Goal: Task Accomplishment & Management: Use online tool/utility

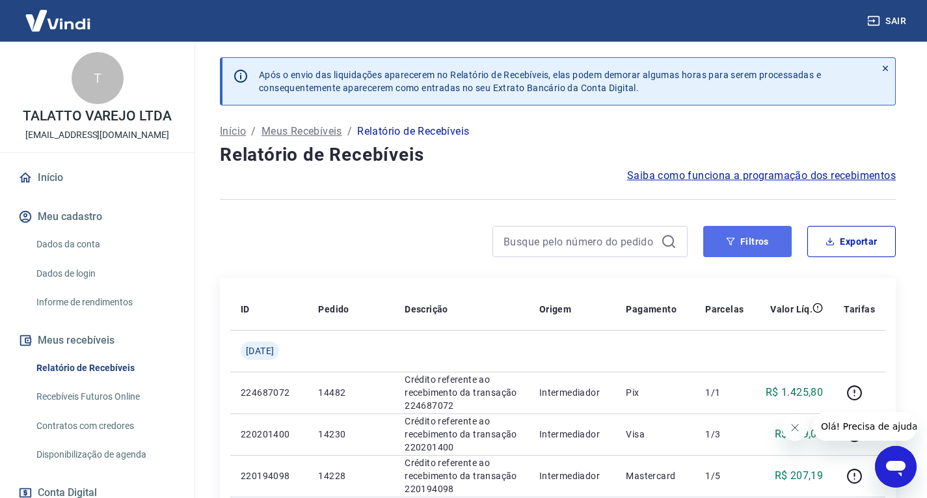
click at [730, 248] on button "Filtros" at bounding box center [747, 241] width 88 height 31
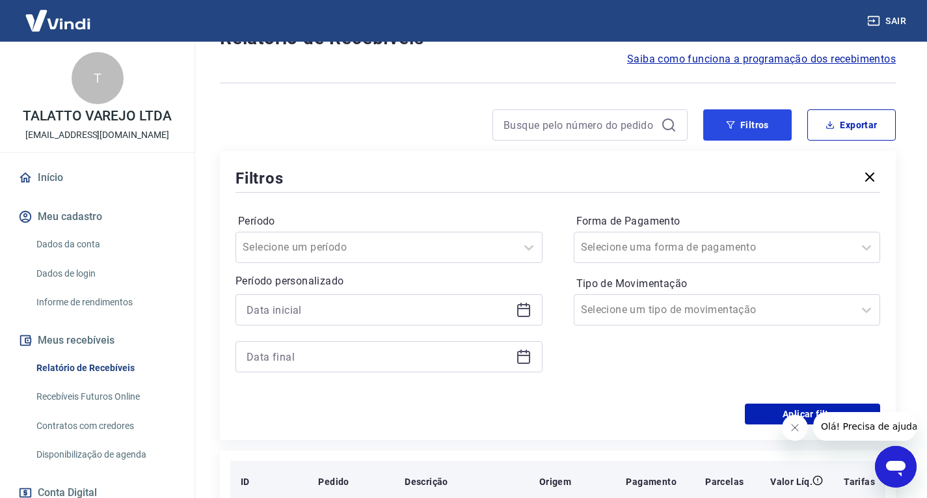
scroll to position [260, 0]
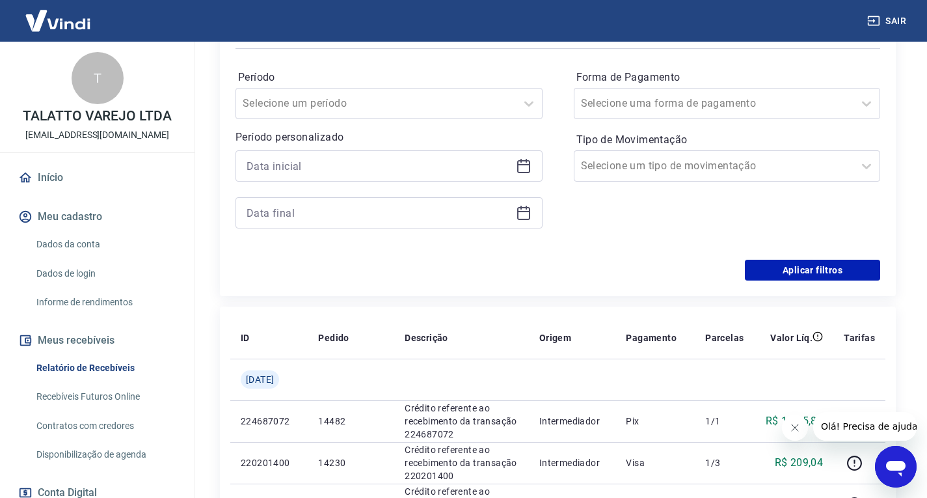
click at [525, 165] on icon at bounding box center [523, 164] width 13 height 1
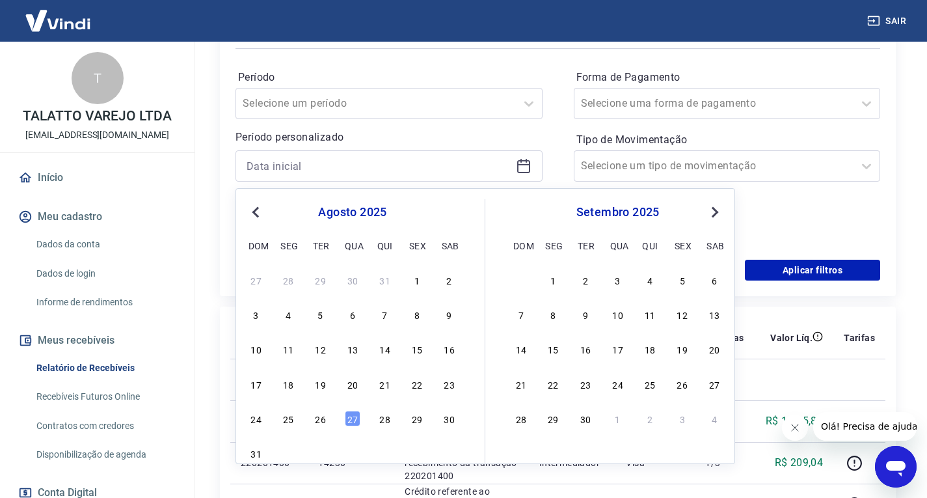
drag, startPoint x: 355, startPoint y: 423, endPoint x: 403, endPoint y: 269, distance: 160.9
click at [355, 423] on div "27" at bounding box center [353, 418] width 16 height 16
type input "27/08/2025"
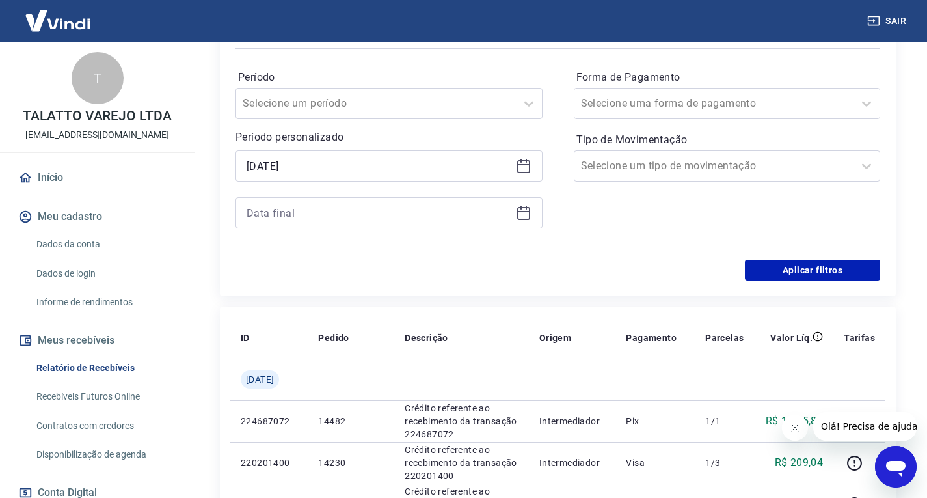
click at [523, 213] on icon at bounding box center [524, 213] width 16 height 16
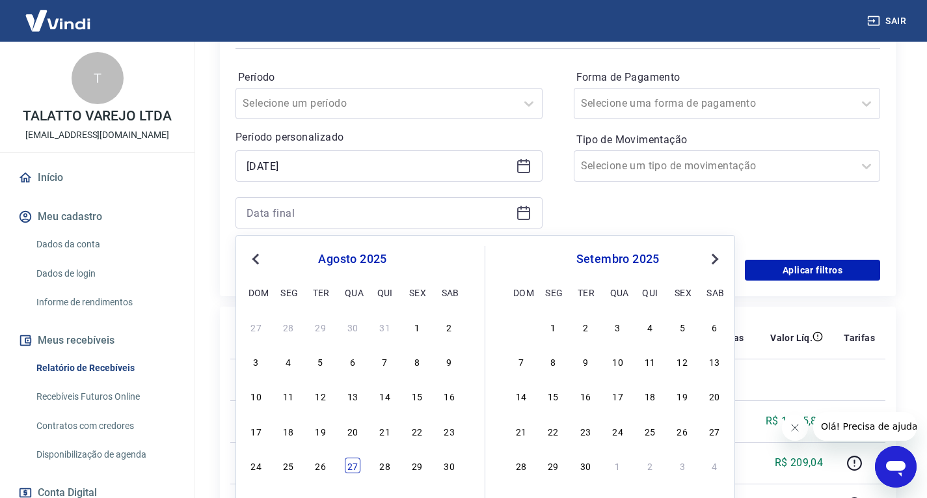
click at [351, 470] on div "27" at bounding box center [353, 465] width 16 height 16
type input "27/08/2025"
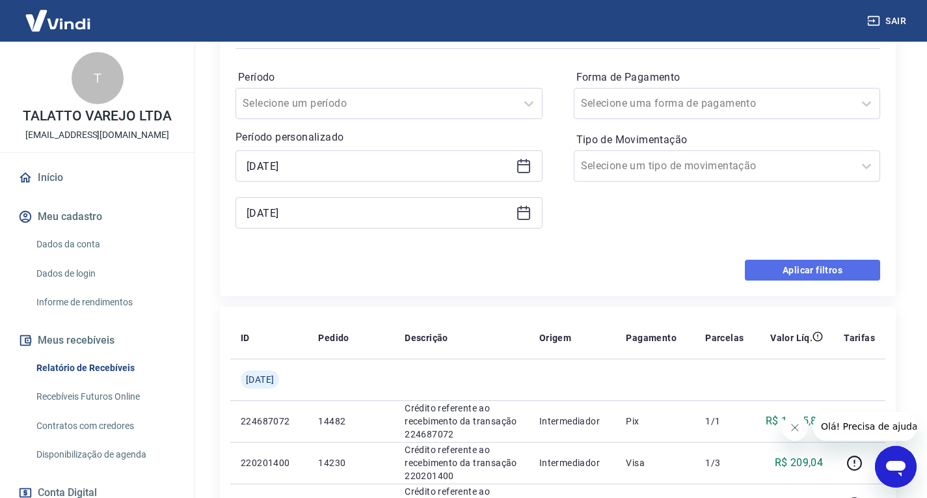
click at [813, 272] on button "Aplicar filtros" at bounding box center [812, 269] width 135 height 21
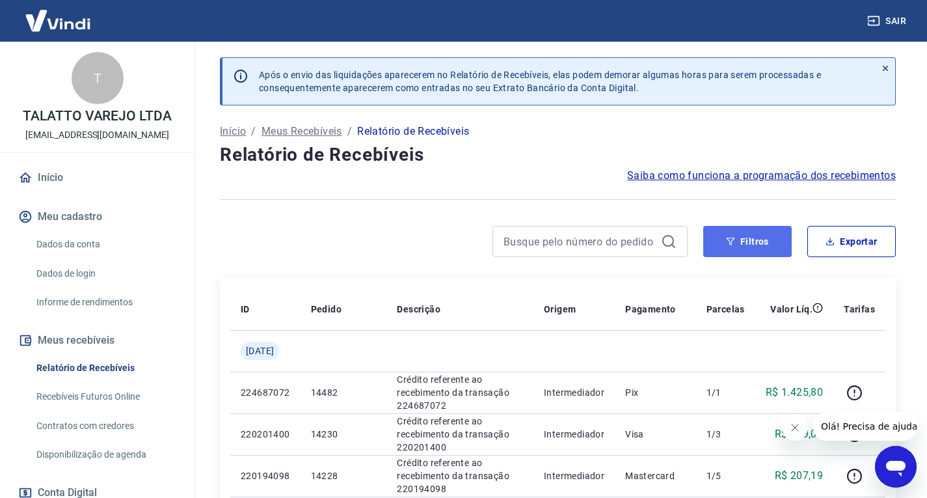
click at [747, 247] on button "Filtros" at bounding box center [747, 241] width 88 height 31
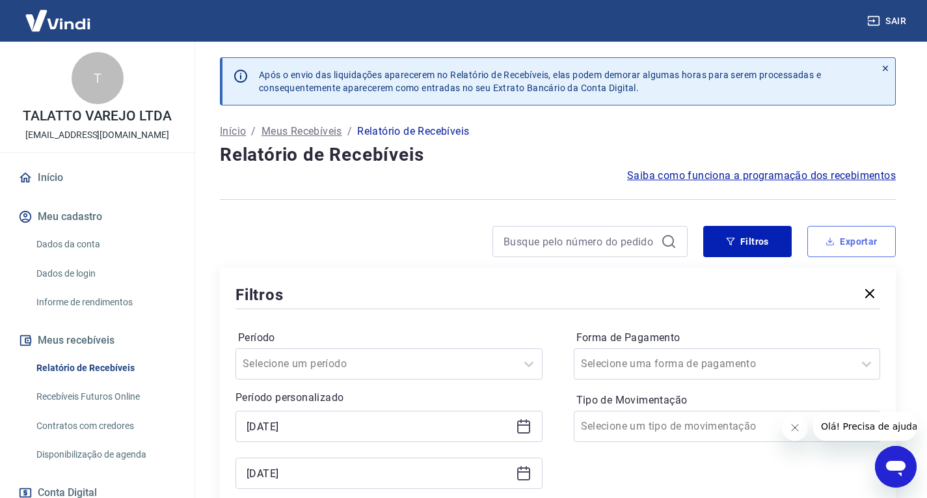
click at [851, 246] on button "Exportar" at bounding box center [851, 241] width 88 height 31
type input "27/08/2025"
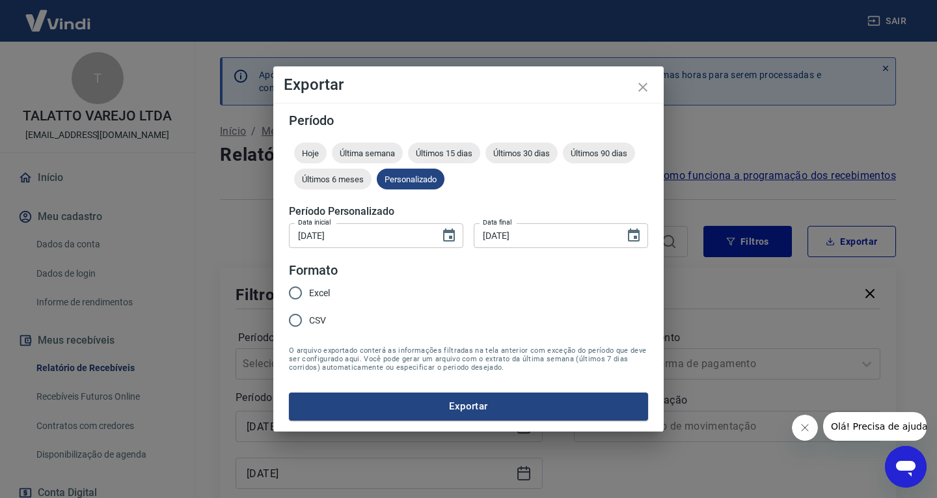
click at [329, 288] on span "Excel" at bounding box center [319, 293] width 21 height 14
click at [309, 288] on input "Excel" at bounding box center [295, 292] width 27 height 27
radio input "true"
click at [446, 410] on button "Exportar" at bounding box center [468, 405] width 359 height 27
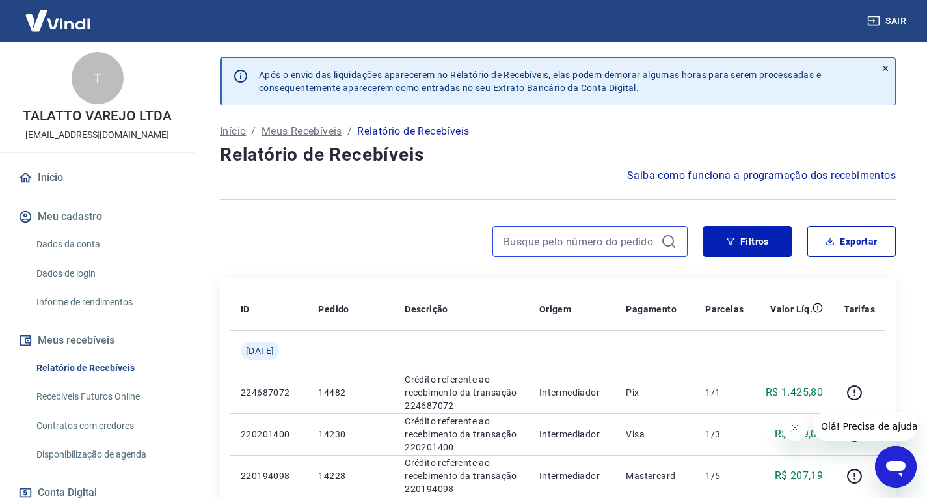
click at [520, 235] on input at bounding box center [579, 242] width 152 height 20
paste input "173300111977"
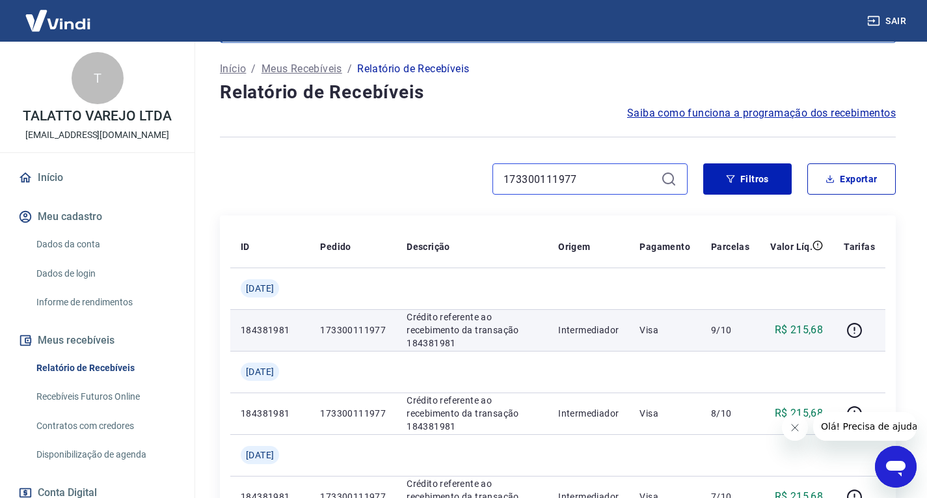
scroll to position [195, 0]
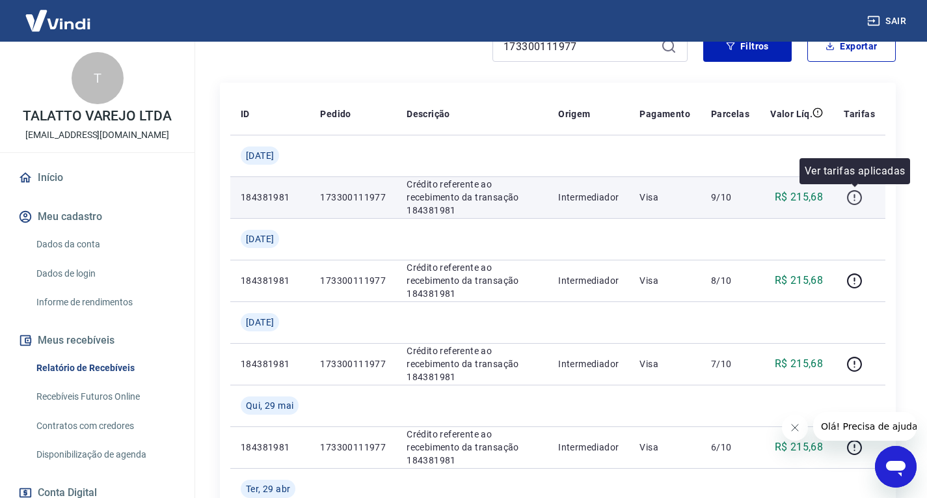
click at [860, 194] on icon "button" at bounding box center [854, 197] width 16 height 16
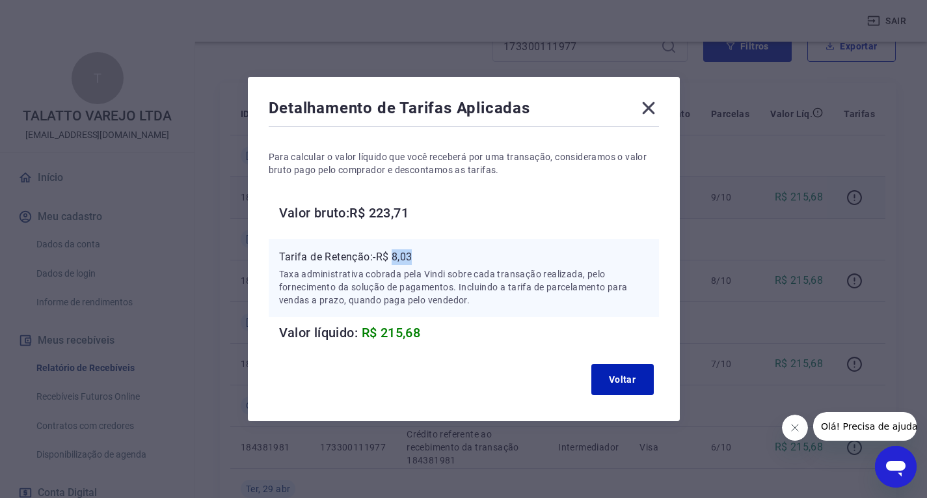
drag, startPoint x: 399, startPoint y: 256, endPoint x: 430, endPoint y: 261, distance: 31.1
click at [430, 261] on p "Tarifa de Retenção: -R$ 8,03" at bounding box center [463, 257] width 369 height 16
copy p "8,03"
click at [650, 109] on icon at bounding box center [648, 108] width 21 height 21
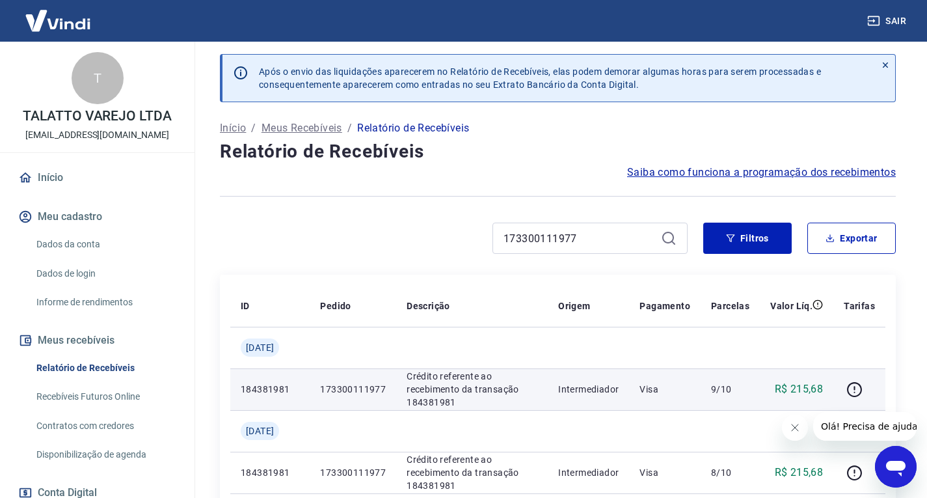
scroll to position [0, 0]
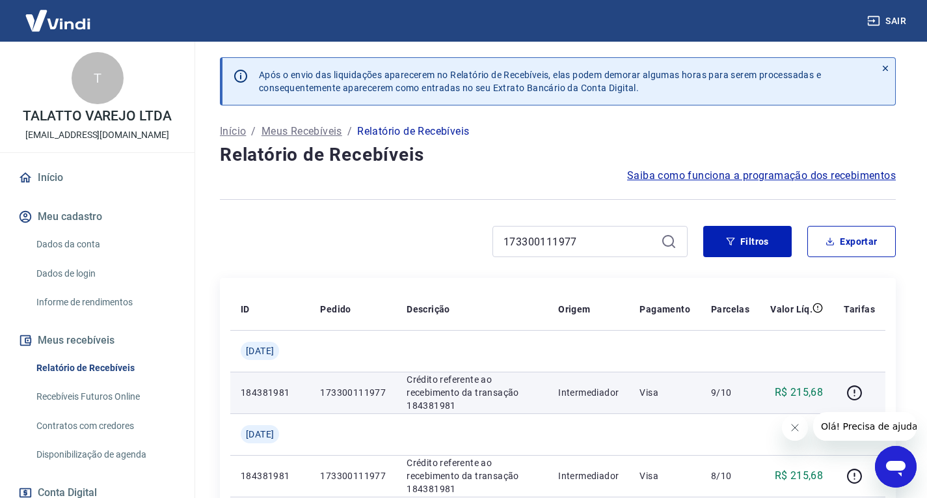
drag, startPoint x: 605, startPoint y: 252, endPoint x: 415, endPoint y: 234, distance: 190.8
click at [398, 230] on div "173300111977" at bounding box center [454, 241] width 468 height 31
click at [635, 239] on input "173300111977" at bounding box center [579, 242] width 152 height 20
drag, startPoint x: 526, startPoint y: 246, endPoint x: 414, endPoint y: 232, distance: 113.5
click at [477, 239] on div "173300111977" at bounding box center [454, 241] width 468 height 31
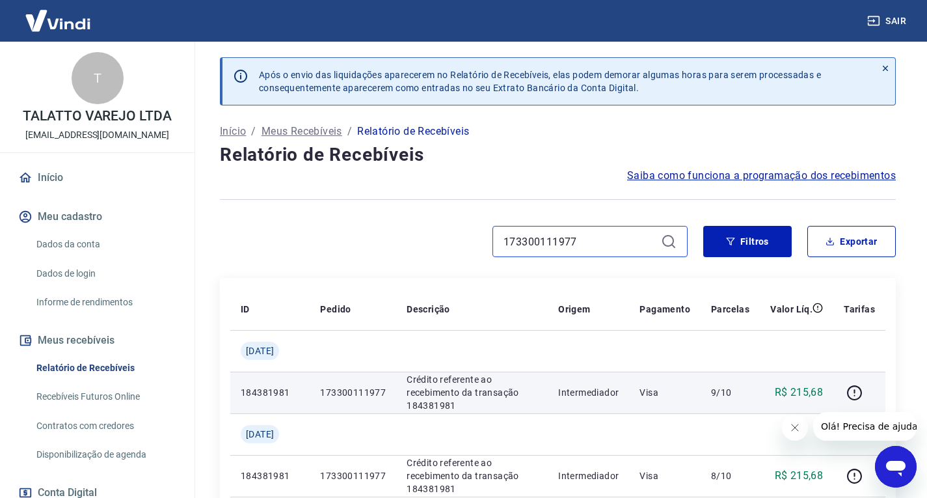
paste input "1976"
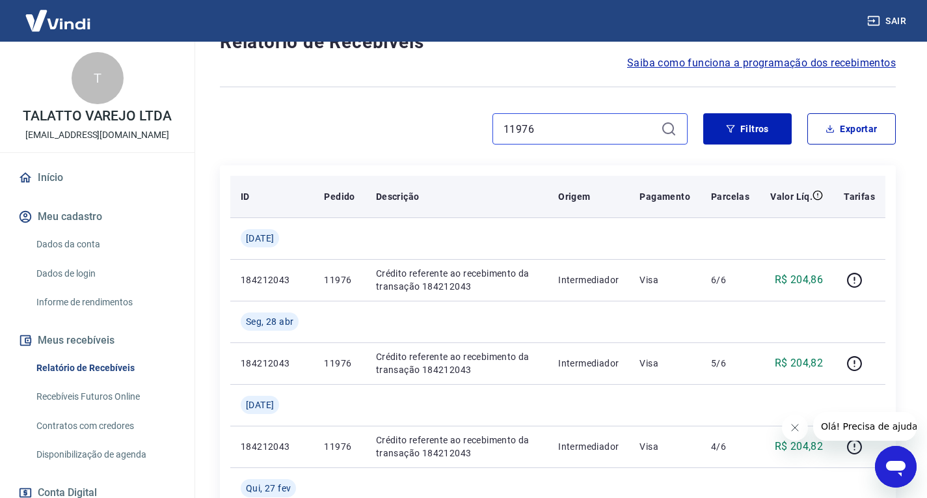
scroll to position [129, 0]
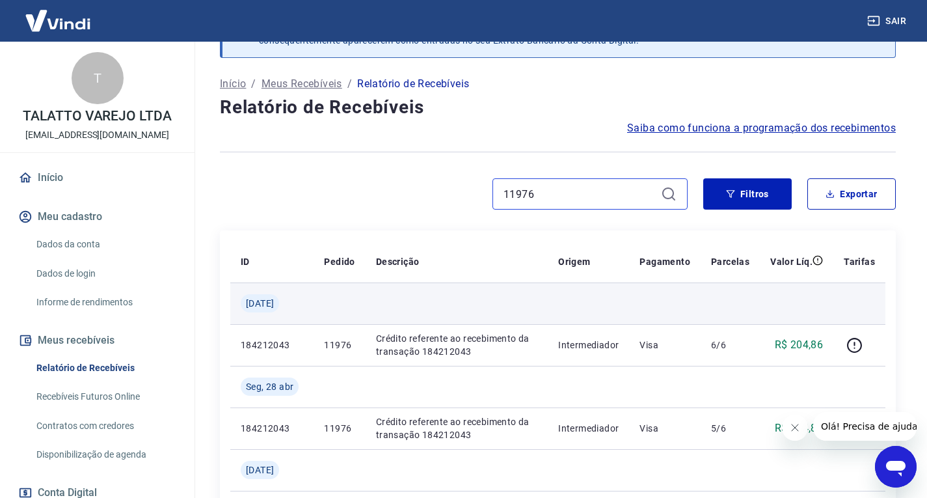
scroll to position [65, 0]
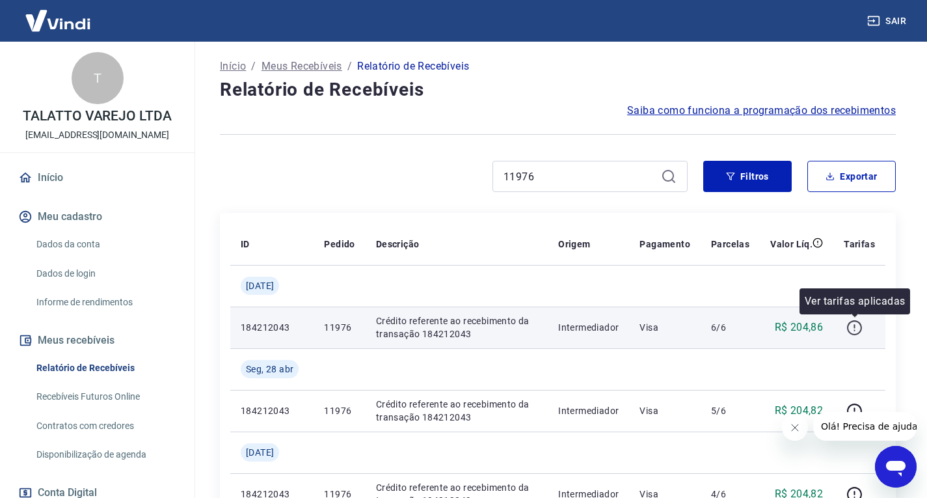
click at [845, 328] on button "button" at bounding box center [854, 327] width 21 height 21
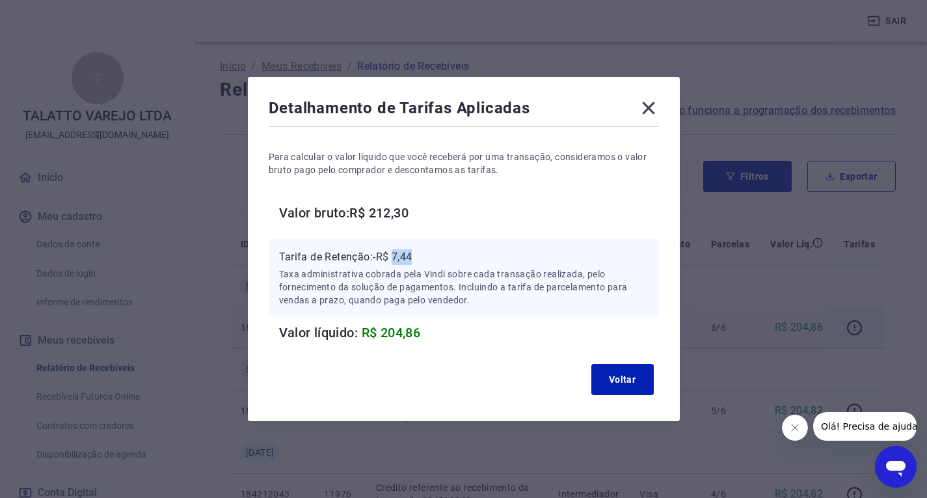
drag, startPoint x: 401, startPoint y: 258, endPoint x: 453, endPoint y: 267, distance: 52.8
click at [453, 267] on div "Tarifa de Retenção: -R$ 7,44 Taxa administrativa cobrada pela Vindi sobre cada …" at bounding box center [463, 277] width 369 height 57
click at [431, 274] on p "Taxa administrativa cobrada pela Vindi sobre cada transação realizada, pelo for…" at bounding box center [463, 286] width 369 height 39
click at [389, 258] on p "Tarifa de Retenção: -R$ 7,44" at bounding box center [463, 257] width 369 height 16
drag, startPoint x: 399, startPoint y: 252, endPoint x: 421, endPoint y: 254, distance: 22.8
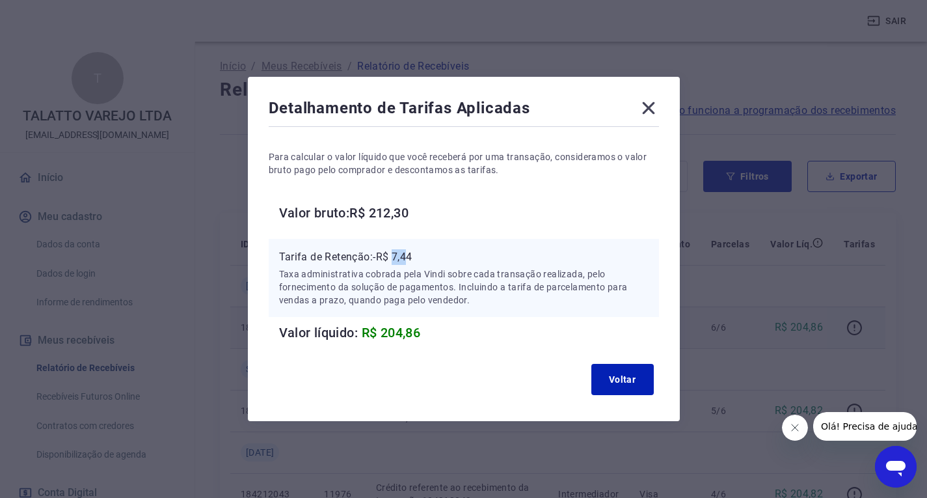
click at [421, 253] on p "Tarifa de Retenção: -R$ 7,44" at bounding box center [463, 257] width 369 height 16
click at [425, 259] on p "Tarifa de Retenção: -R$ 7,44" at bounding box center [463, 257] width 369 height 16
click at [403, 252] on p "Tarifa de Retenção: -R$ 7,44" at bounding box center [463, 257] width 369 height 16
drag, startPoint x: 396, startPoint y: 252, endPoint x: 415, endPoint y: 253, distance: 18.9
click at [415, 253] on p "Tarifa de Retenção: -R$ 7,44" at bounding box center [463, 257] width 369 height 16
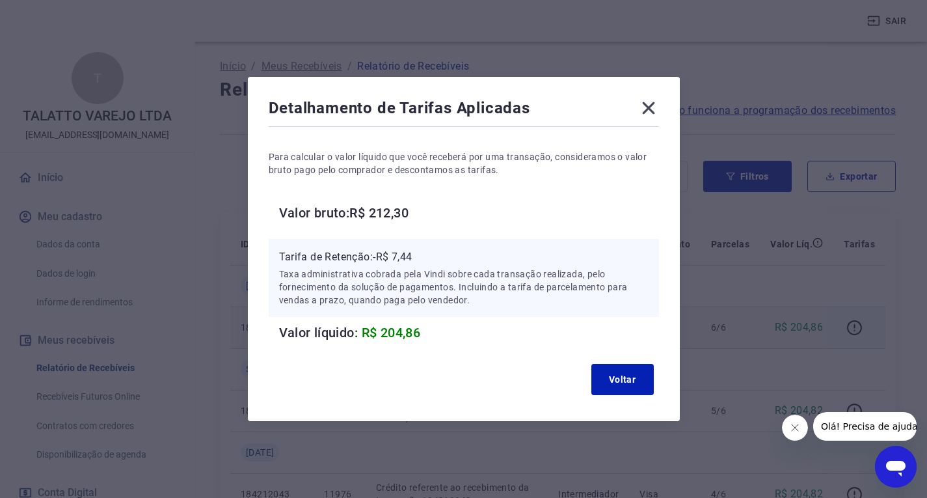
click at [413, 271] on p "Taxa administrativa cobrada pela Vindi sobre cada transação realizada, pelo for…" at bounding box center [463, 286] width 369 height 39
drag, startPoint x: 401, startPoint y: 255, endPoint x: 426, endPoint y: 257, distance: 24.8
click at [426, 257] on p "Tarifa de Retenção: -R$ 7,44" at bounding box center [463, 257] width 369 height 16
copy p "7,44"
click at [644, 111] on icon at bounding box center [648, 108] width 21 height 21
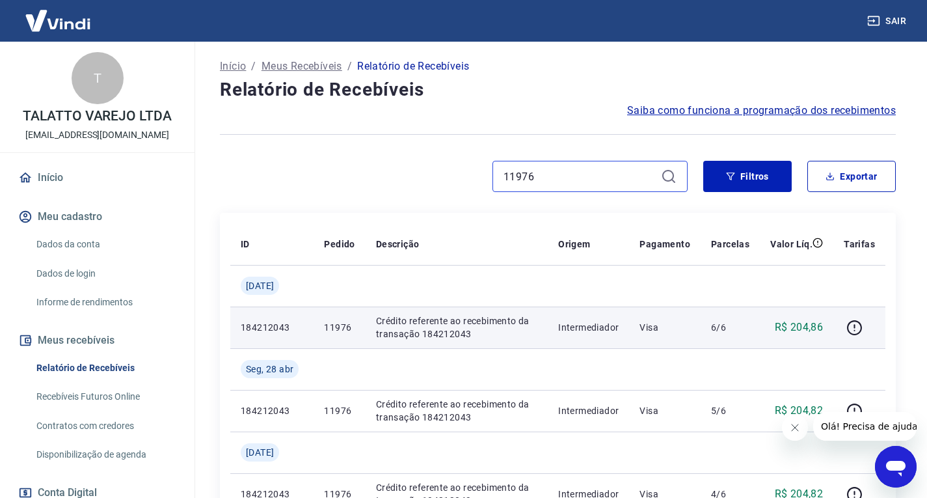
drag, startPoint x: 586, startPoint y: 177, endPoint x: 425, endPoint y: 180, distance: 161.3
click at [425, 180] on div "11976" at bounding box center [454, 176] width 468 height 31
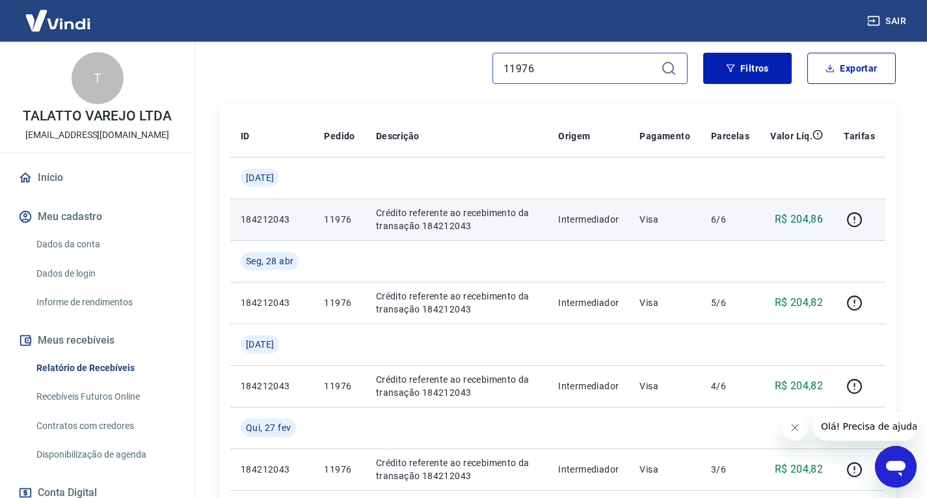
scroll to position [0, 0]
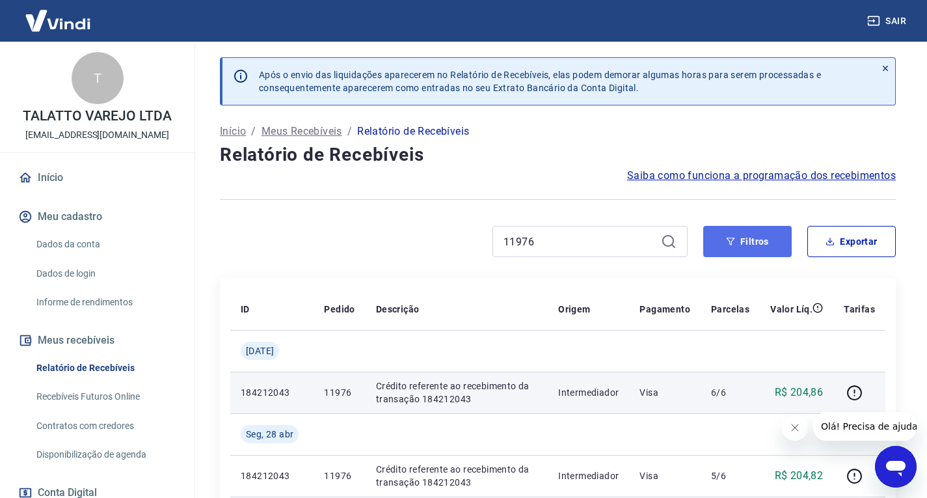
click at [760, 237] on button "Filtros" at bounding box center [747, 241] width 88 height 31
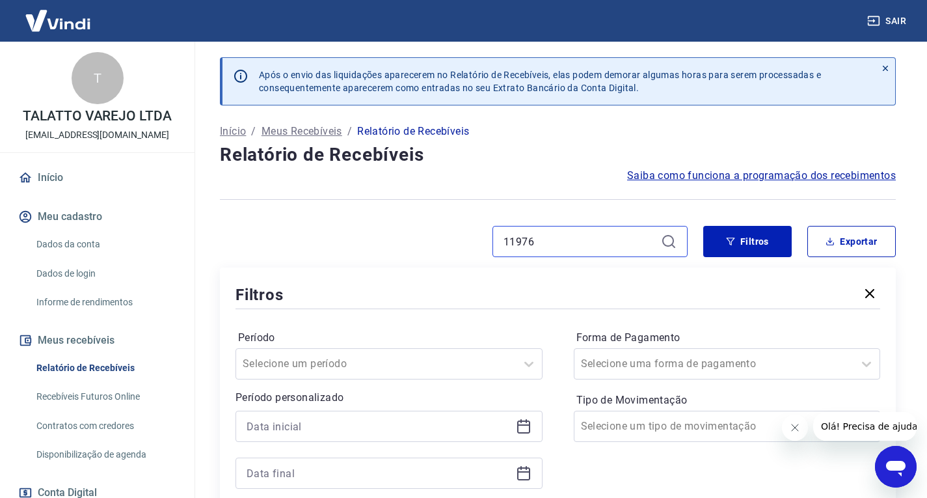
click at [403, 226] on div "11976" at bounding box center [454, 241] width 468 height 31
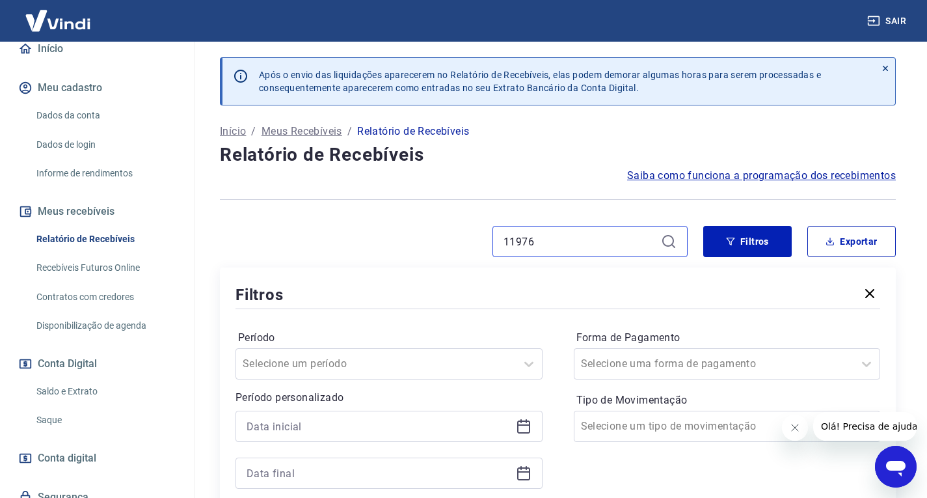
scroll to position [130, 0]
drag, startPoint x: 551, startPoint y: 241, endPoint x: 430, endPoint y: 225, distance: 122.1
paste input "4468"
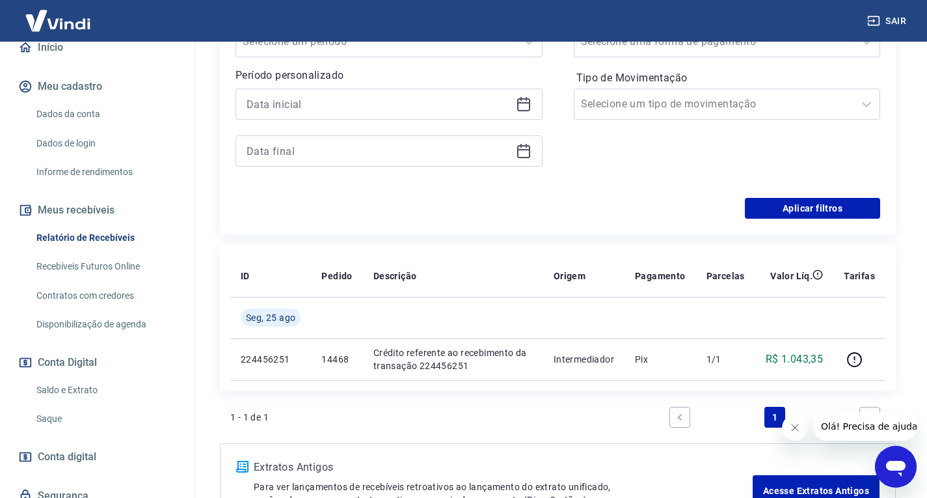
scroll to position [325, 0]
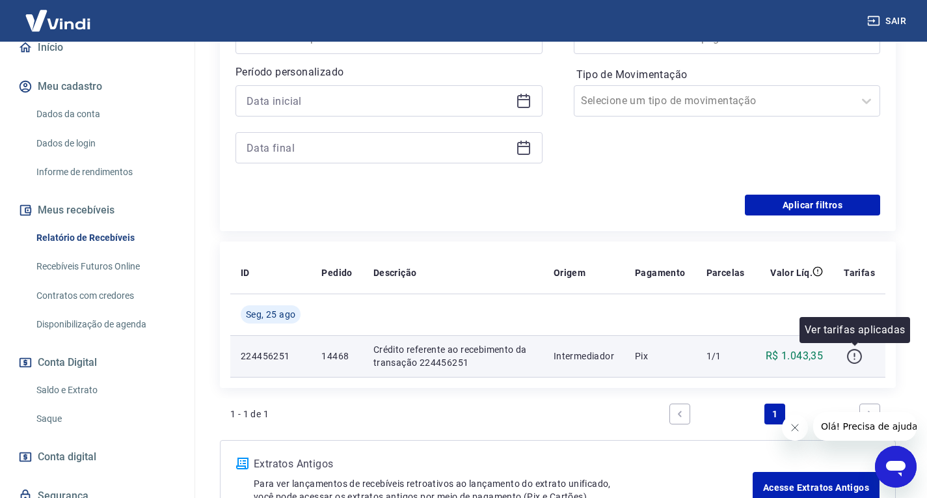
click at [853, 354] on icon "button" at bounding box center [854, 356] width 16 height 16
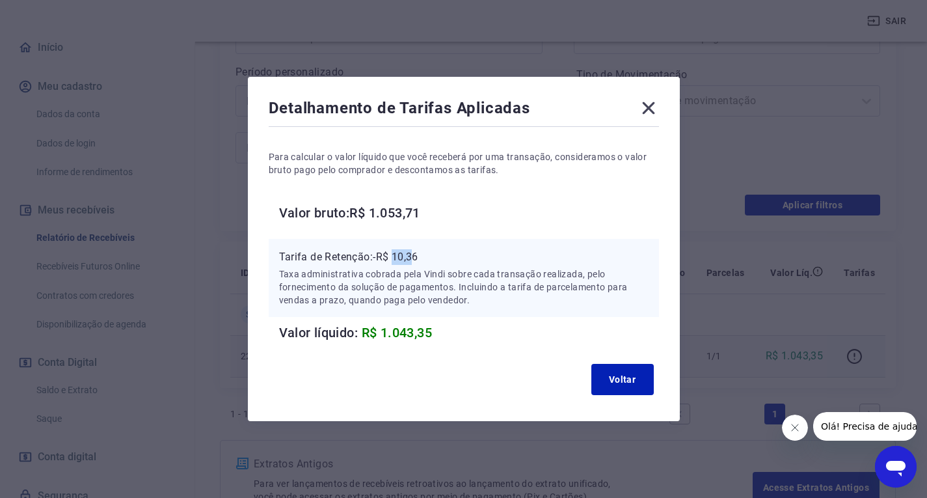
drag, startPoint x: 399, startPoint y: 255, endPoint x: 422, endPoint y: 256, distance: 22.8
click at [422, 256] on p "Tarifa de Retenção: -R$ 10,36" at bounding box center [463, 257] width 369 height 16
click at [415, 261] on p "Tarifa de Retenção: -R$ 10,36" at bounding box center [463, 257] width 369 height 16
click at [405, 259] on p "Tarifa de Retenção: -R$ 10,36" at bounding box center [463, 257] width 369 height 16
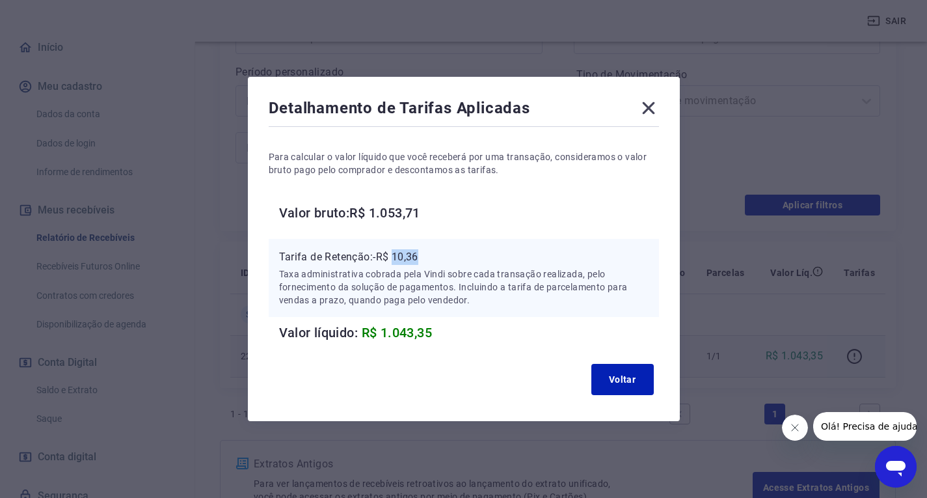
copy p "10,36"
click at [654, 109] on icon at bounding box center [648, 108] width 21 height 21
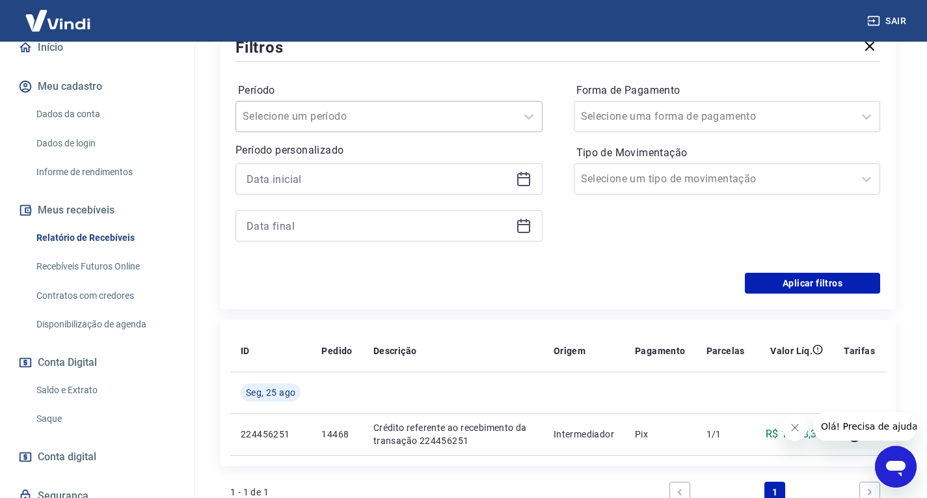
scroll to position [130, 0]
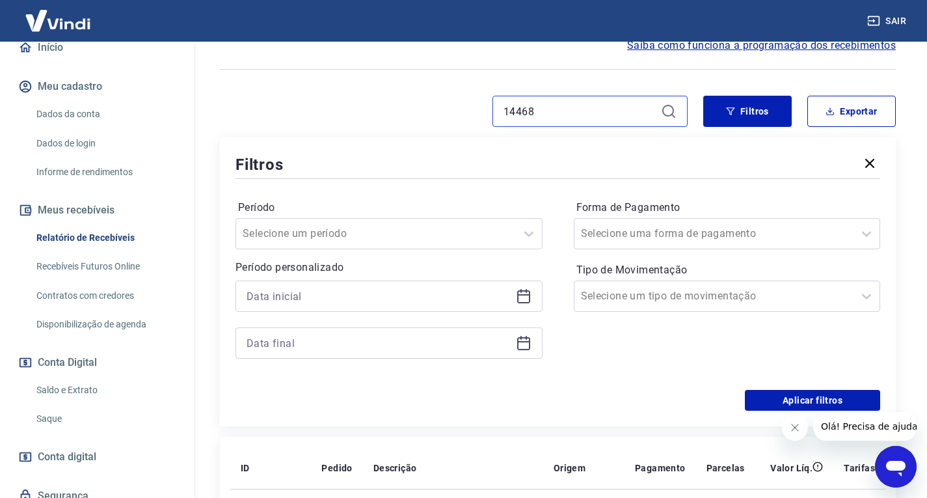
drag, startPoint x: 593, startPoint y: 119, endPoint x: 405, endPoint y: 123, distance: 188.0
click at [406, 123] on div "14468" at bounding box center [454, 111] width 468 height 31
paste input "72"
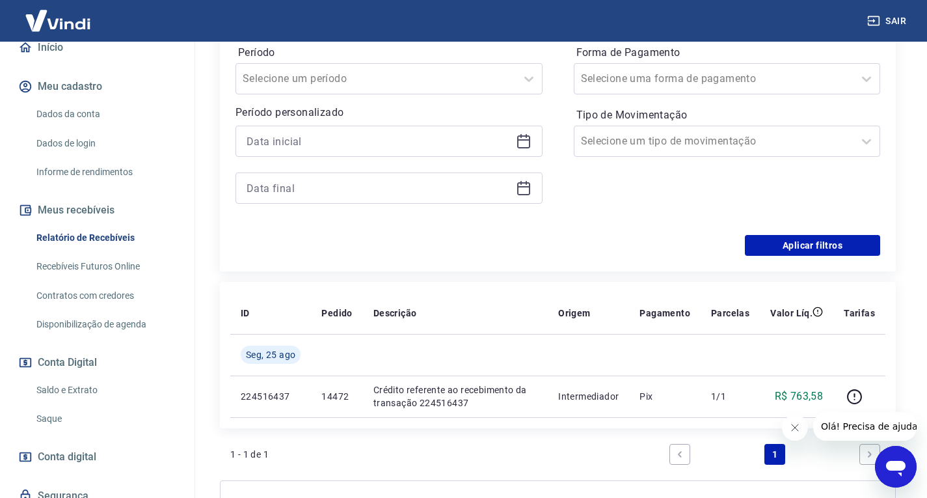
scroll to position [366, 0]
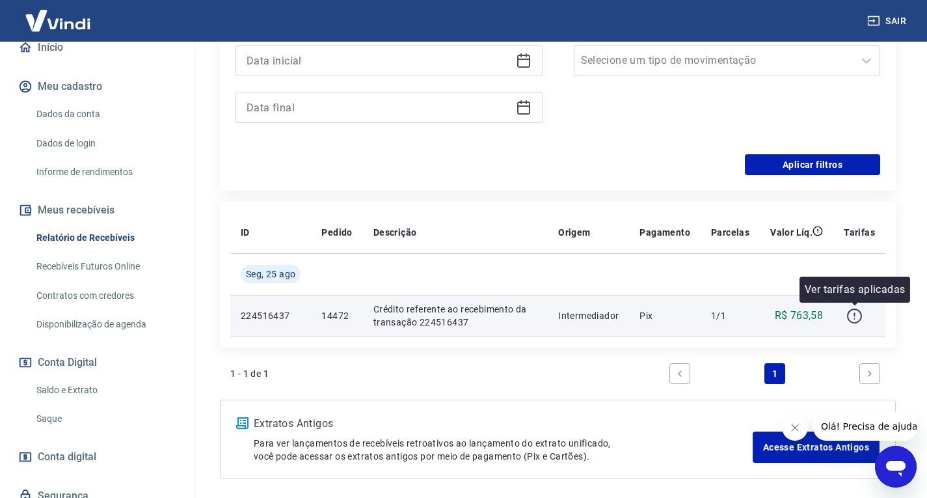
type input "14472"
click at [848, 320] on icon "button" at bounding box center [854, 316] width 16 height 16
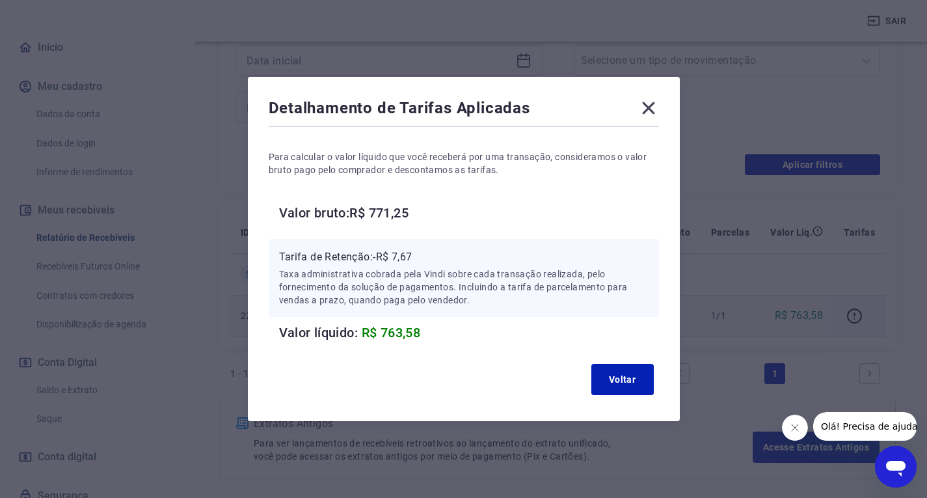
click at [857, 313] on div "Detalhamento de Tarifas Aplicadas Para calcular o valor líquido que você recebe…" at bounding box center [463, 249] width 927 height 498
drag, startPoint x: 400, startPoint y: 258, endPoint x: 432, endPoint y: 257, distance: 31.9
click at [430, 257] on p "Tarifa de Retenção: -R$ 7,67" at bounding box center [463, 257] width 369 height 16
copy p "7,67"
click at [650, 107] on icon at bounding box center [648, 108] width 21 height 21
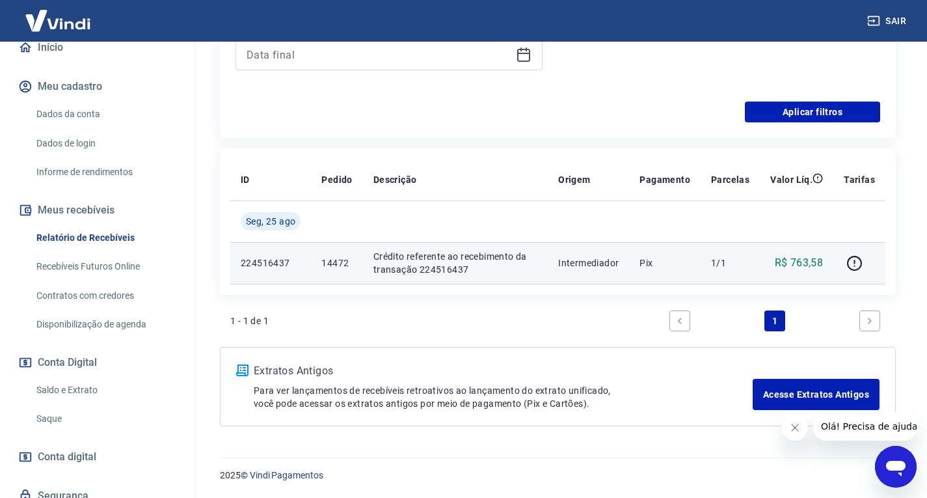
scroll to position [0, 0]
